Goal: Transaction & Acquisition: Purchase product/service

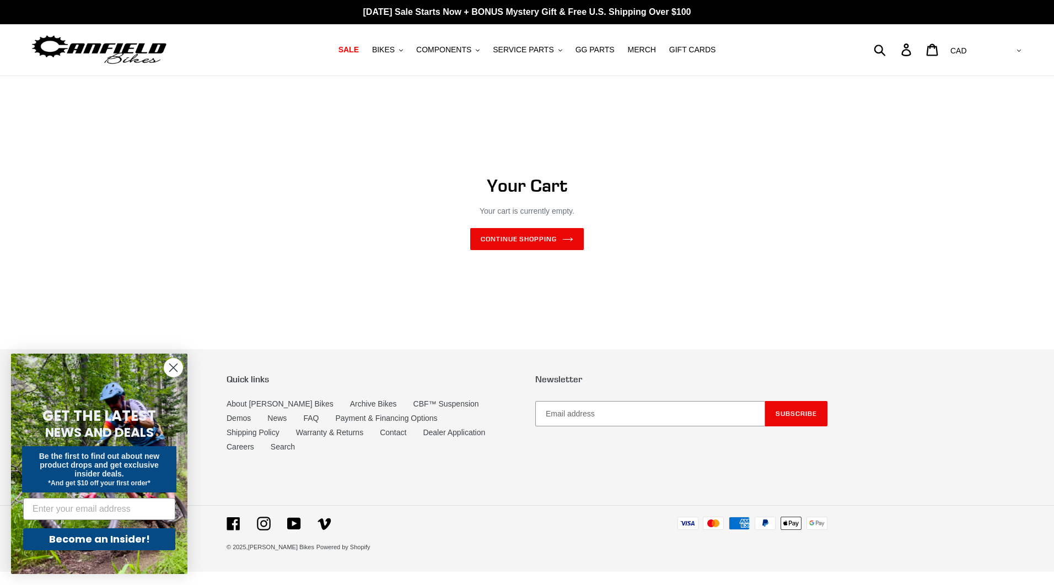
click at [172, 370] on circle "Close dialog" at bounding box center [173, 368] width 18 height 18
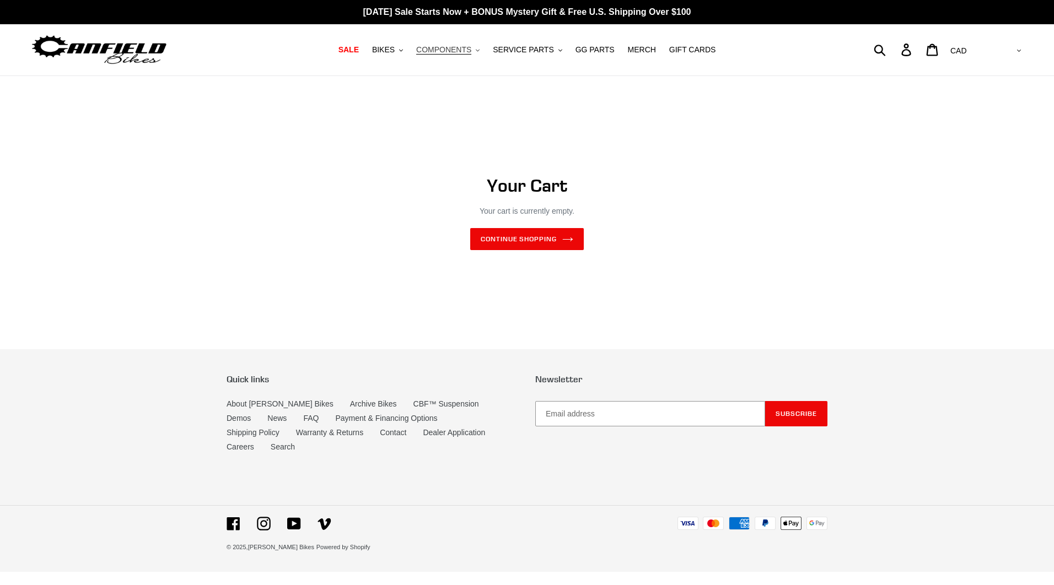
click at [471, 50] on span "COMPONENTS" at bounding box center [443, 49] width 55 height 9
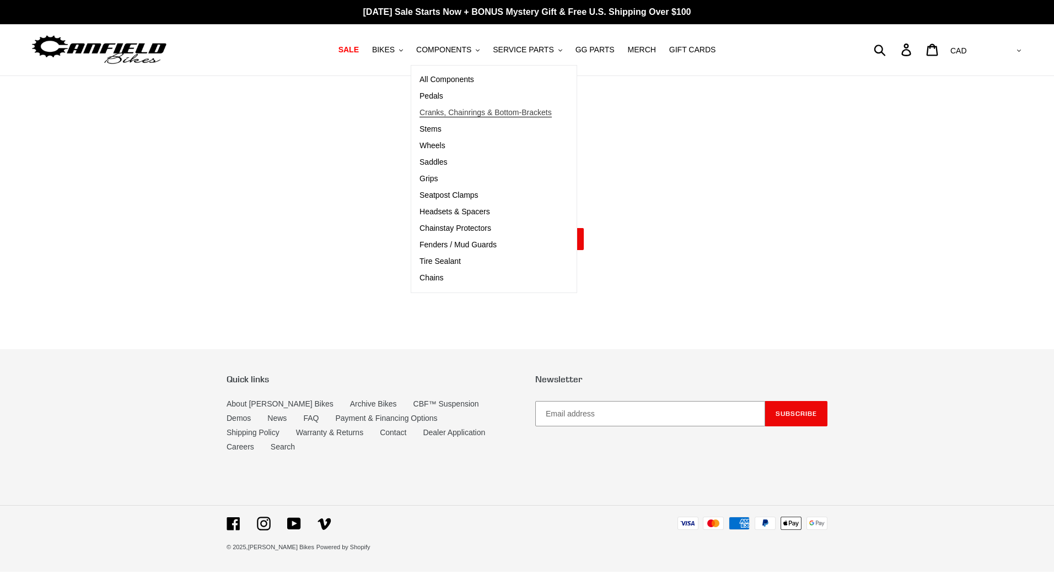
click at [463, 110] on span "Cranks, Chainrings & Bottom-Brackets" at bounding box center [485, 112] width 132 height 9
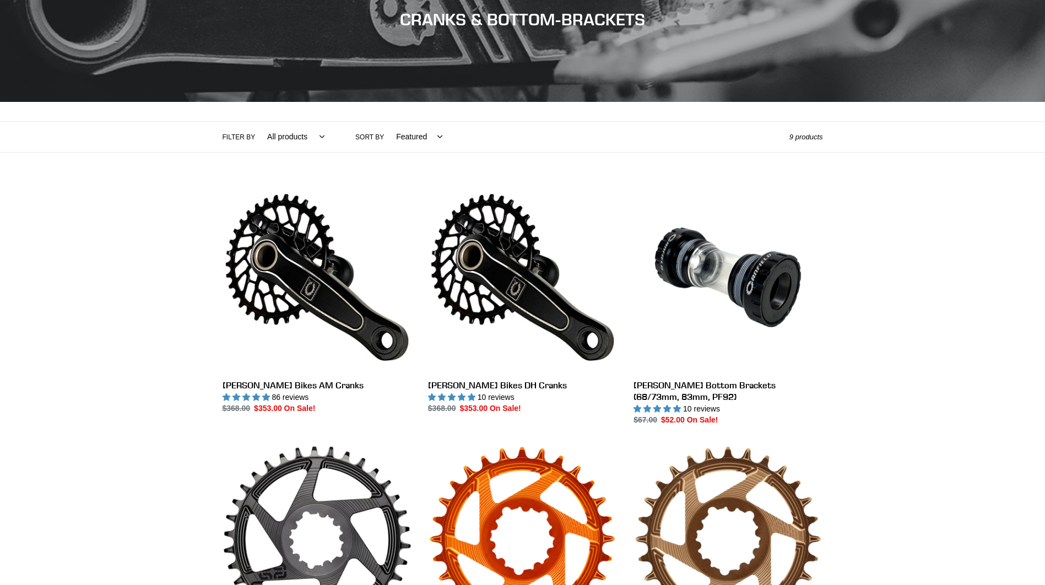
scroll to position [147, 0]
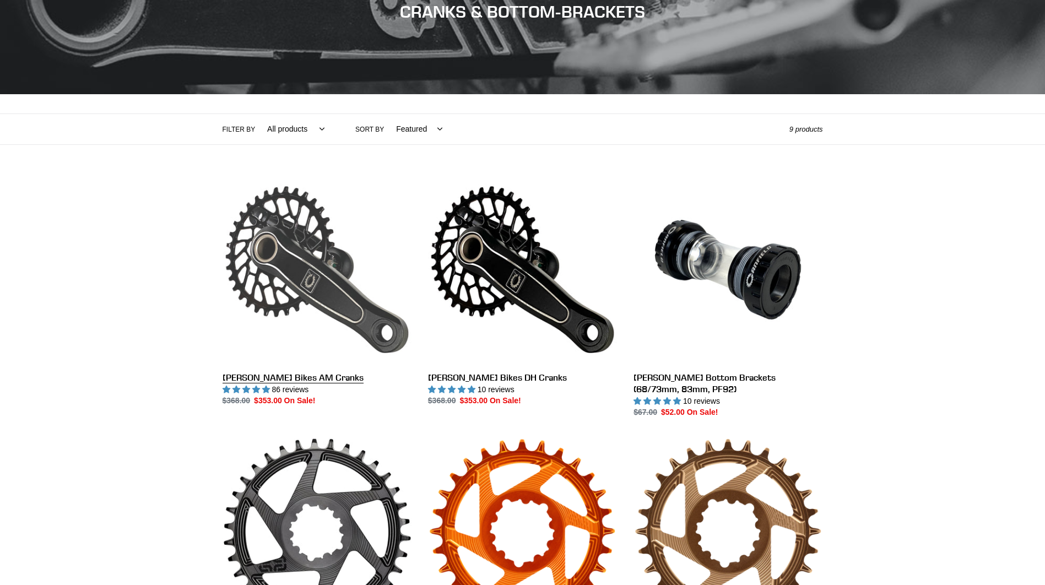
click at [291, 262] on link "[PERSON_NAME] Bikes AM Cranks" at bounding box center [317, 291] width 189 height 232
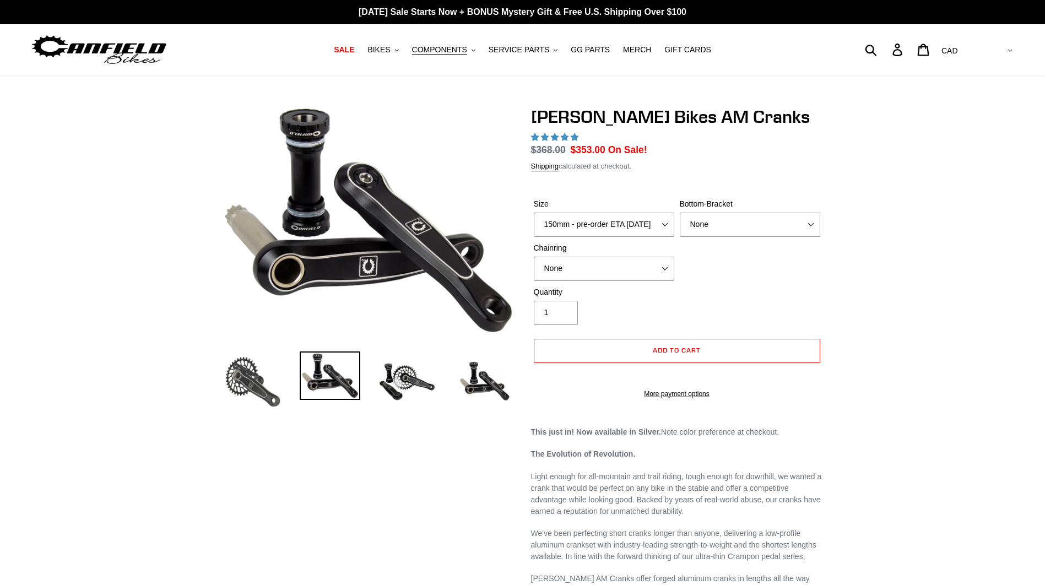
select select "highest-rating"
click at [662, 229] on select "150mm - pre-order ETA [DATE] 155mm - pre-order ETA [DATE] 160mm - pre-order ETA…" at bounding box center [604, 225] width 141 height 24
select select "160mm - pre-order ETA [DATE]"
click at [534, 213] on select "150mm - pre-order ETA [DATE] 155mm - pre-order ETA [DATE] 160mm - pre-order ETA…" at bounding box center [604, 225] width 141 height 24
click at [701, 227] on select "None BSA Threaded 68/73mm Press Fit PF92" at bounding box center [750, 225] width 141 height 24
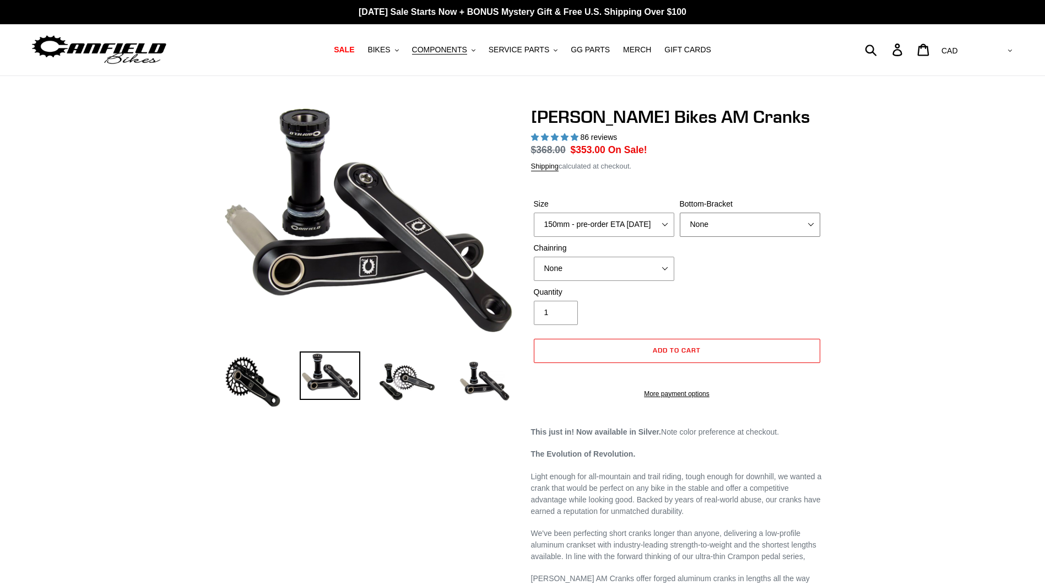
select select "BSA Threaded 68/73mm"
click at [680, 213] on select "None BSA Threaded 68/73mm Press Fit PF92" at bounding box center [750, 225] width 141 height 24
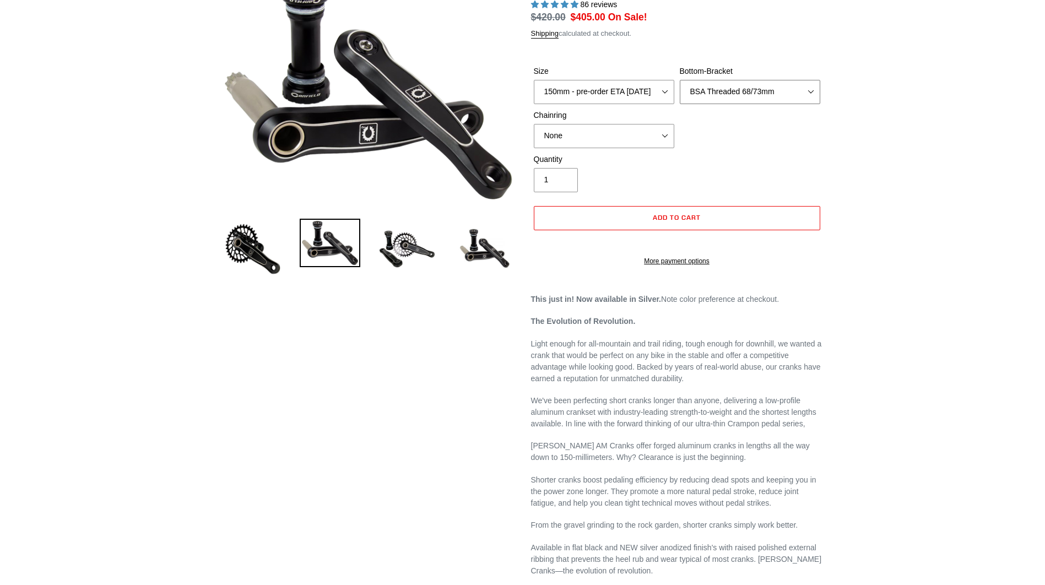
scroll to position [73, 0]
